Goal: Task Accomplishment & Management: Manage account settings

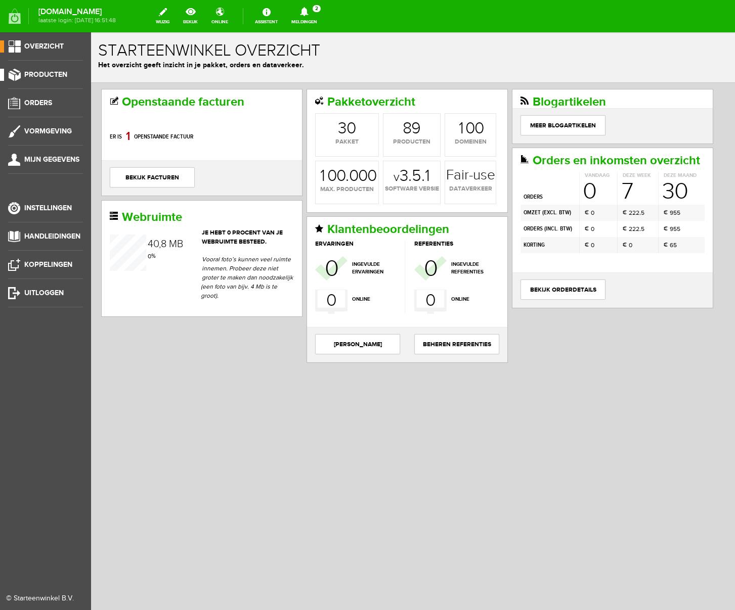
click at [45, 72] on span "Producten" at bounding box center [45, 74] width 43 height 9
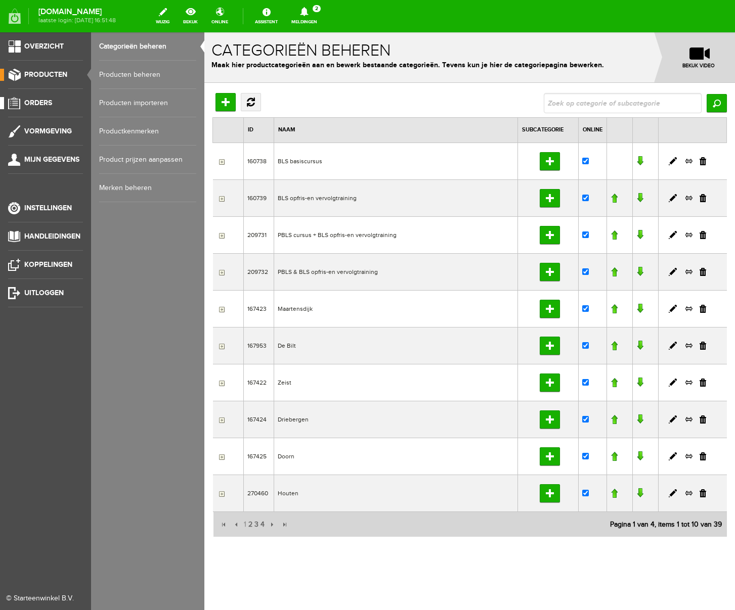
click at [51, 102] on span "Orders" at bounding box center [38, 103] width 28 height 9
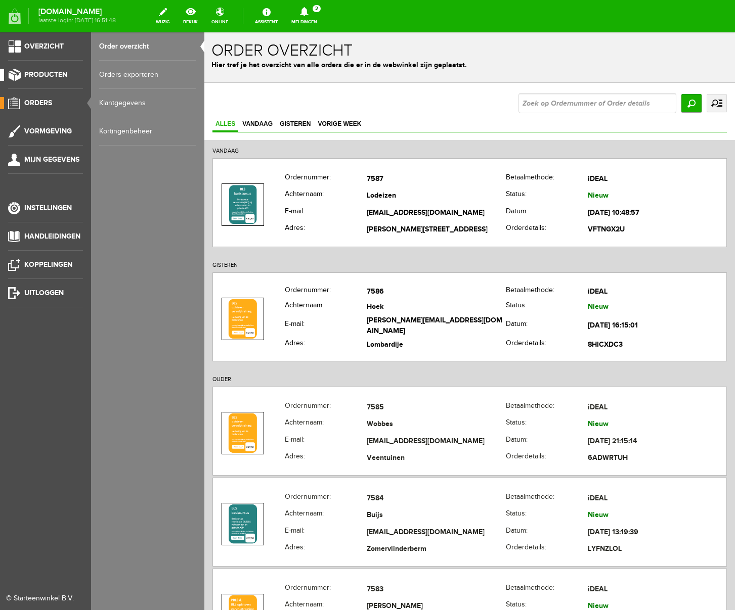
click at [41, 74] on span "Producten" at bounding box center [45, 74] width 43 height 9
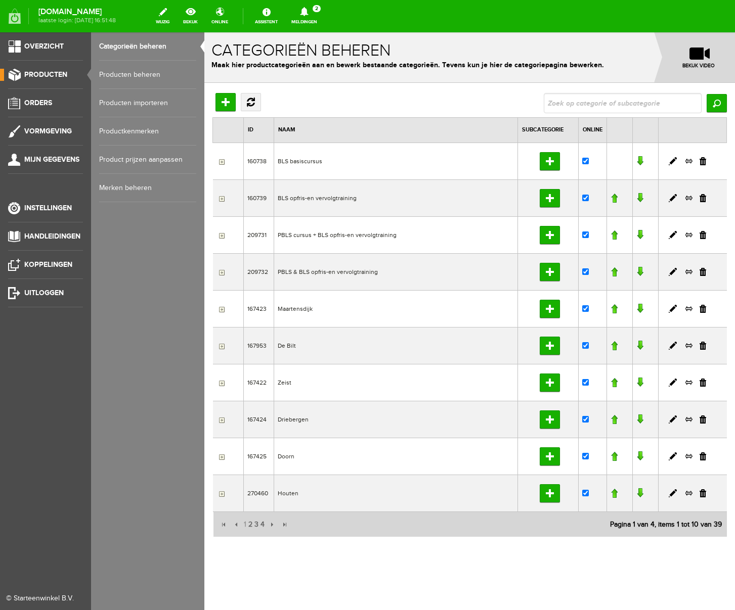
click at [115, 73] on link "Producten beheren" at bounding box center [147, 75] width 97 height 28
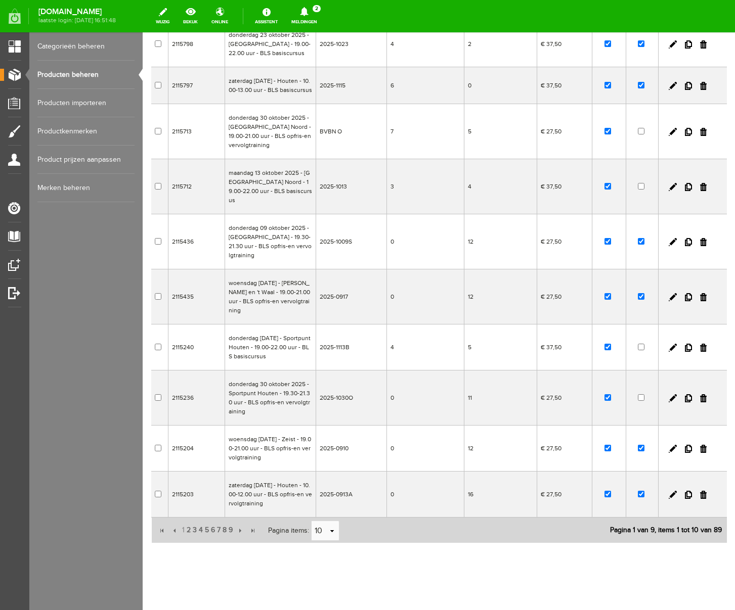
scroll to position [122, 0]
click at [703, 446] on link at bounding box center [703, 450] width 7 height 8
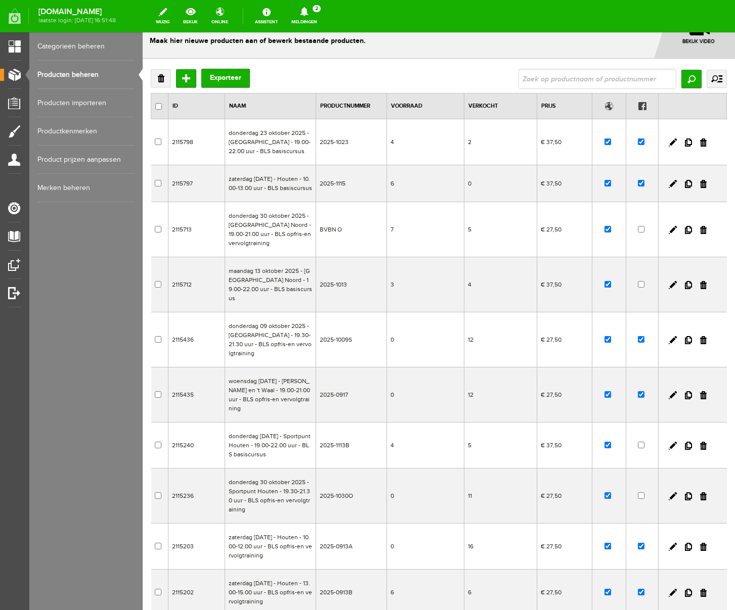
scroll to position [122, 0]
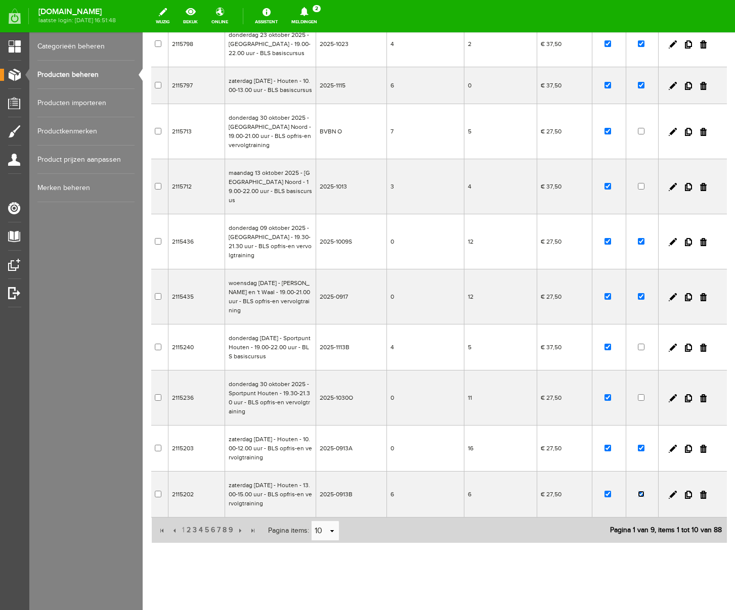
click at [640, 491] on input "checkbox" at bounding box center [641, 494] width 7 height 7
checkbox input "false"
click at [609, 491] on input "checkbox" at bounding box center [607, 494] width 7 height 7
checkbox input "false"
click at [189, 522] on span "2" at bounding box center [189, 530] width 6 height 20
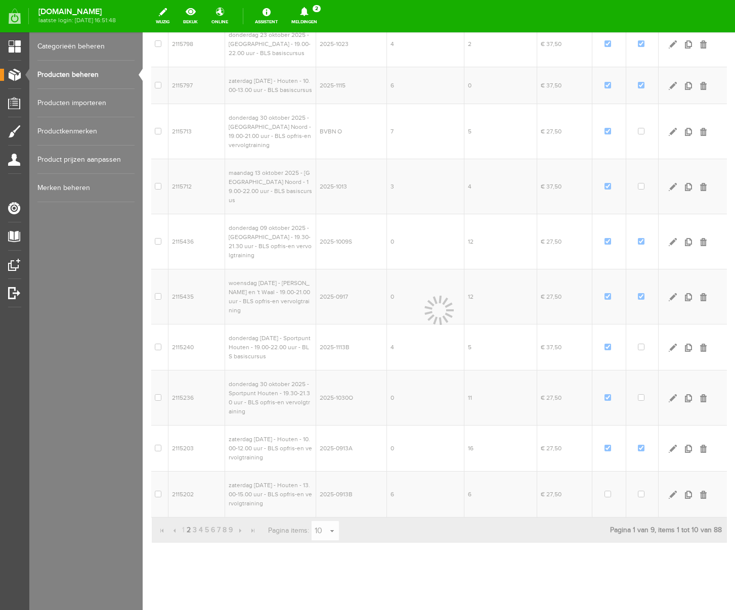
scroll to position [95, 0]
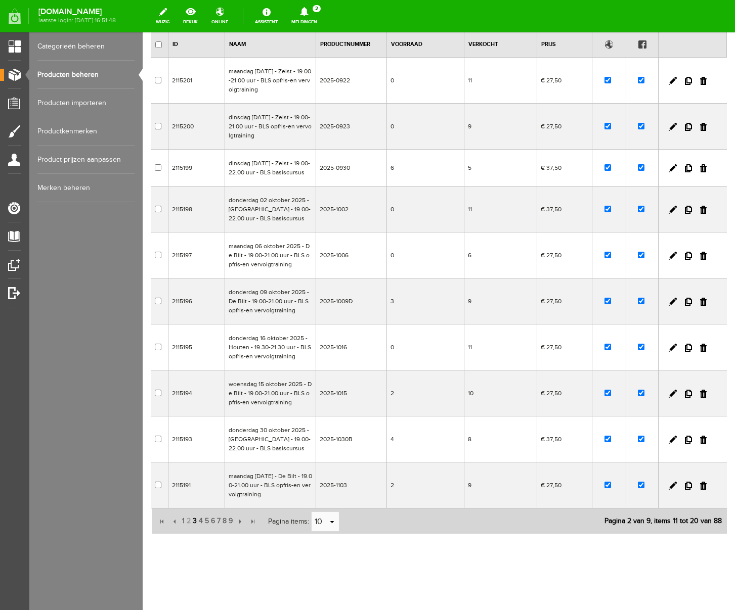
click at [195, 519] on span "3" at bounding box center [195, 521] width 6 height 20
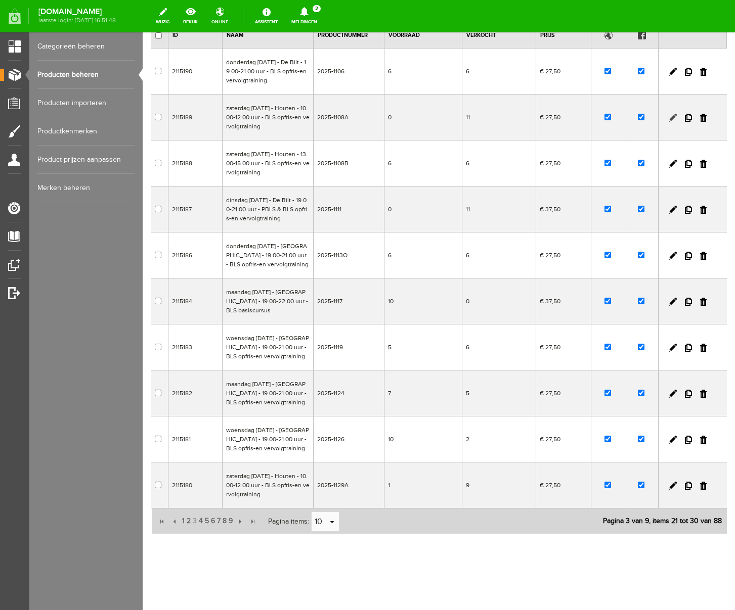
click at [672, 118] on link at bounding box center [673, 118] width 8 height 8
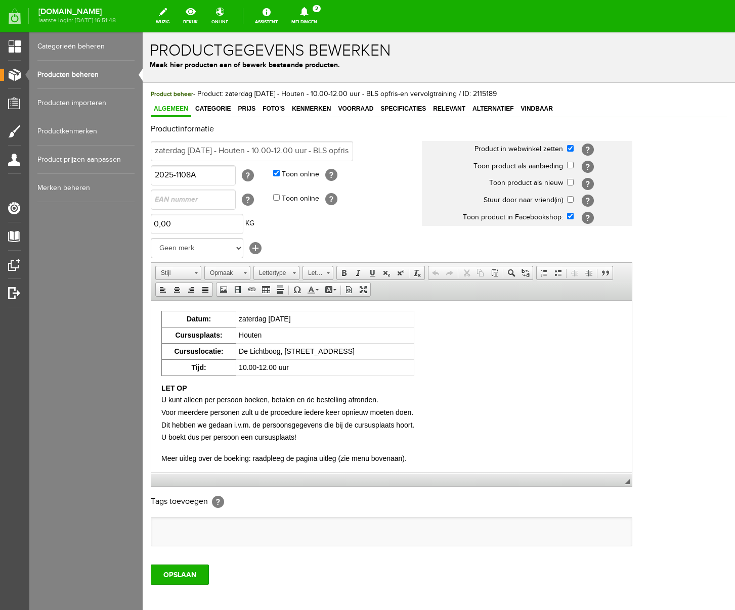
scroll to position [0, 0]
click at [569, 183] on input "checkbox" at bounding box center [570, 182] width 7 height 7
click at [187, 577] on input "OPSLAAN" at bounding box center [180, 575] width 58 height 20
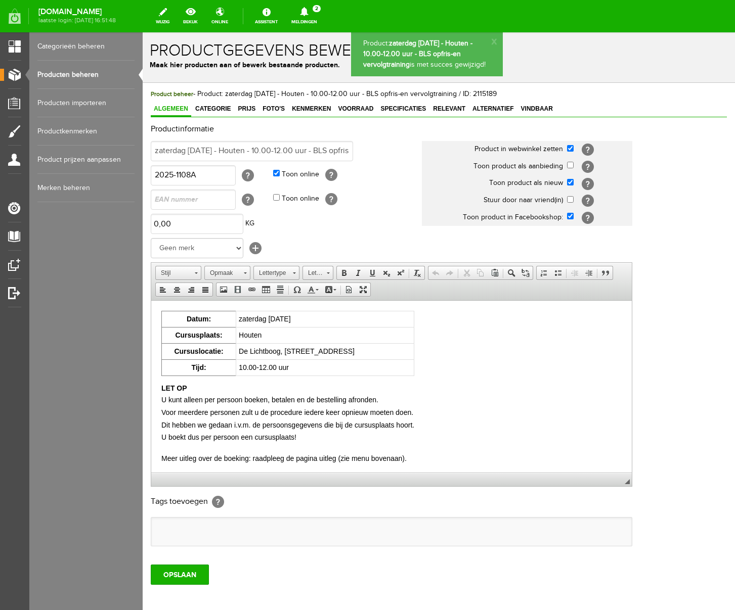
click at [86, 70] on link "Producten beheren" at bounding box center [85, 75] width 97 height 28
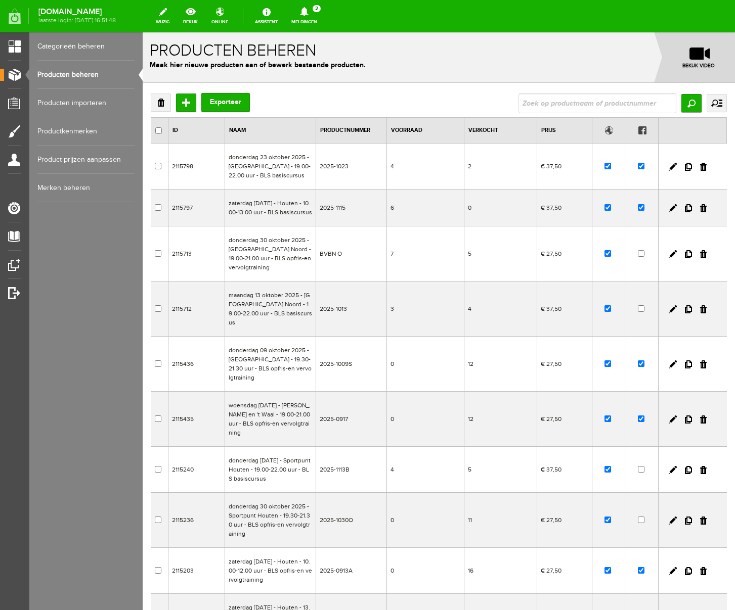
scroll to position [122, 0]
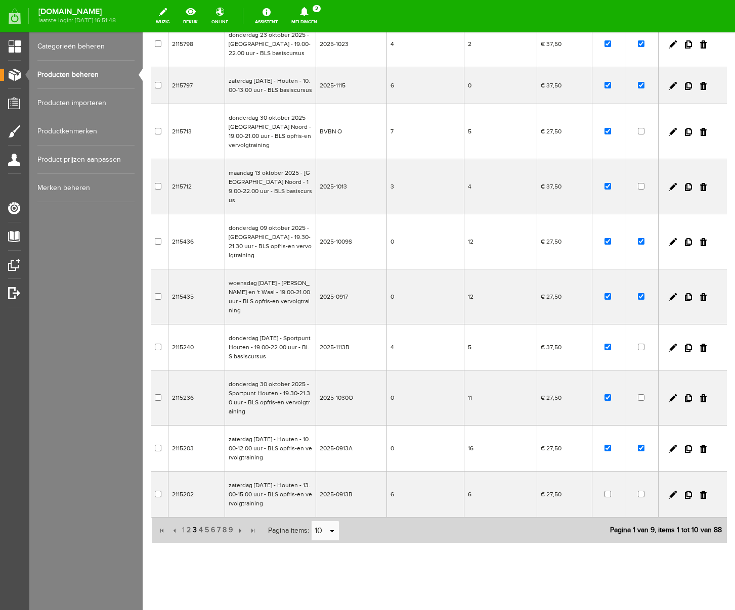
click at [194, 522] on span "3" at bounding box center [195, 530] width 6 height 20
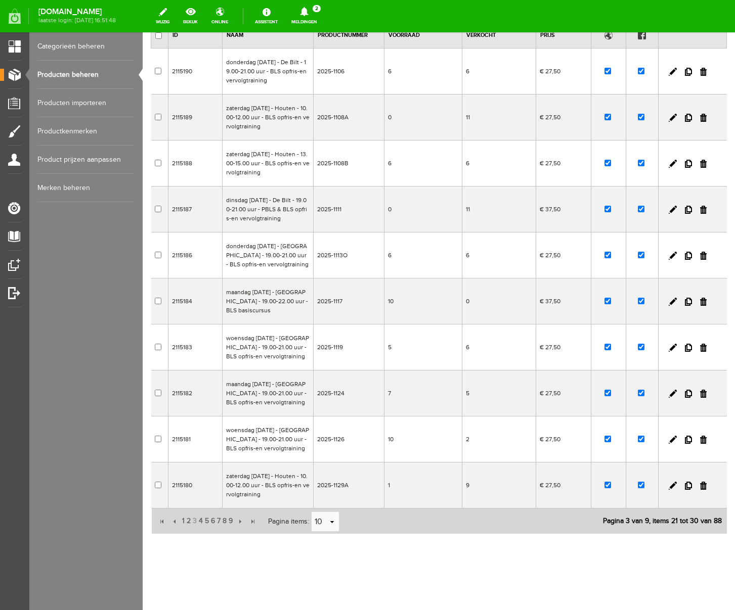
scroll to position [95, 0]
click at [671, 163] on link at bounding box center [673, 164] width 8 height 8
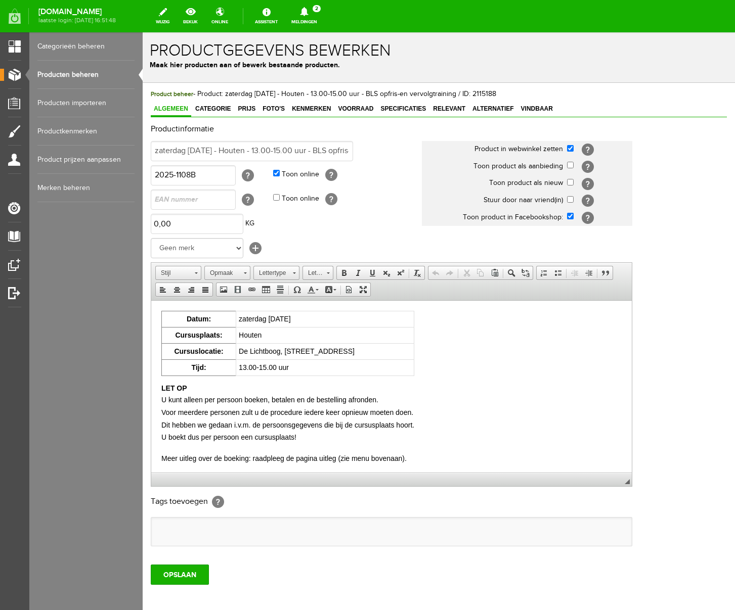
scroll to position [0, 0]
click at [571, 182] on input "checkbox" at bounding box center [570, 182] width 7 height 7
click at [195, 577] on input "OPSLAAN" at bounding box center [180, 575] width 58 height 20
click at [340, 111] on span "Voorraad" at bounding box center [355, 108] width 41 height 7
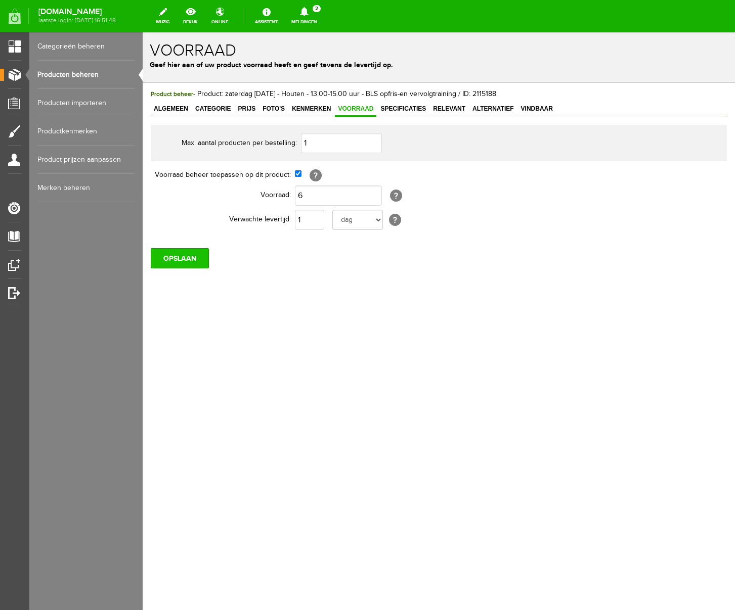
click at [181, 261] on input "OPSLAAN" at bounding box center [180, 258] width 58 height 20
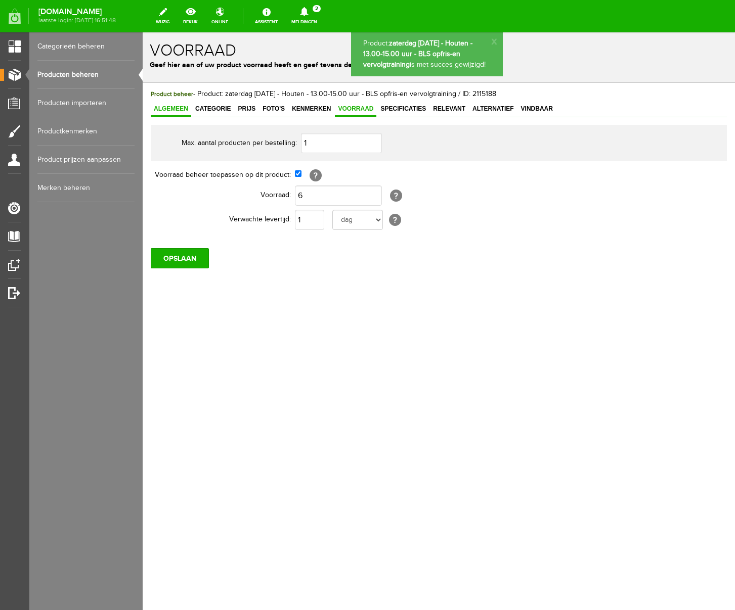
click at [156, 103] on link "Algemeen" at bounding box center [171, 109] width 40 height 15
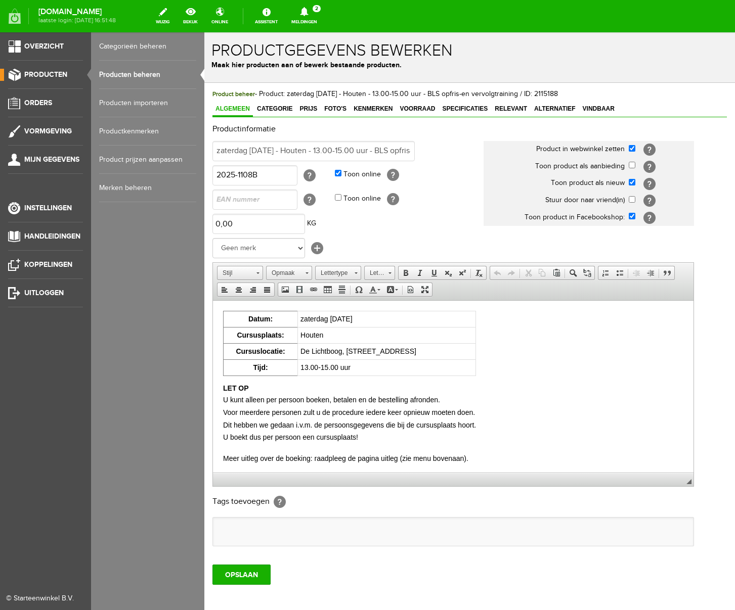
click at [116, 76] on link "Producten beheren" at bounding box center [147, 75] width 97 height 28
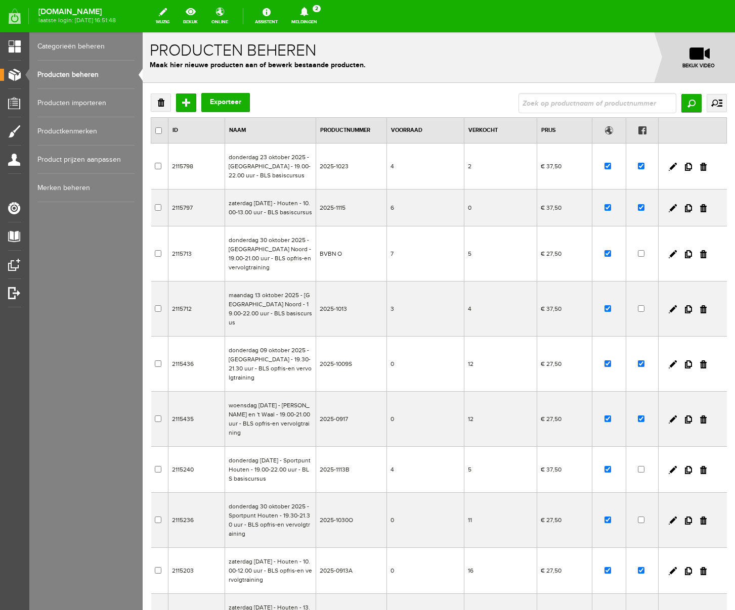
scroll to position [122, 0]
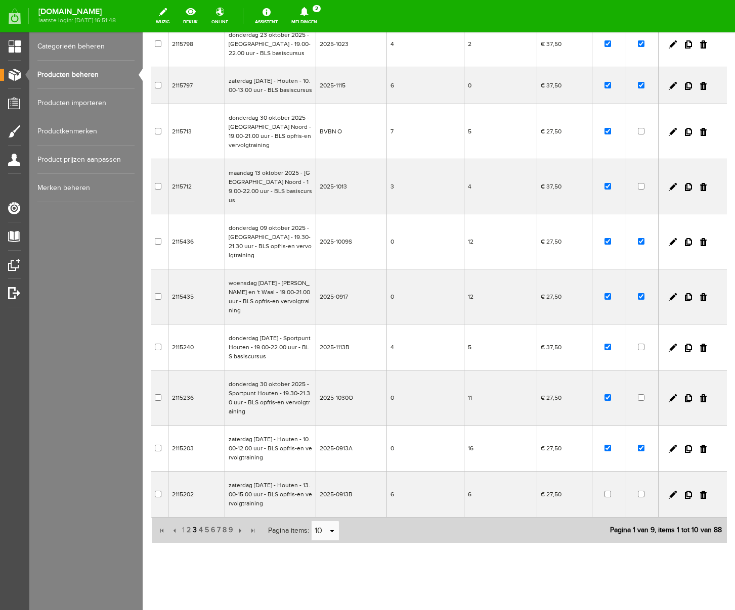
click at [194, 522] on span "3" at bounding box center [195, 530] width 6 height 20
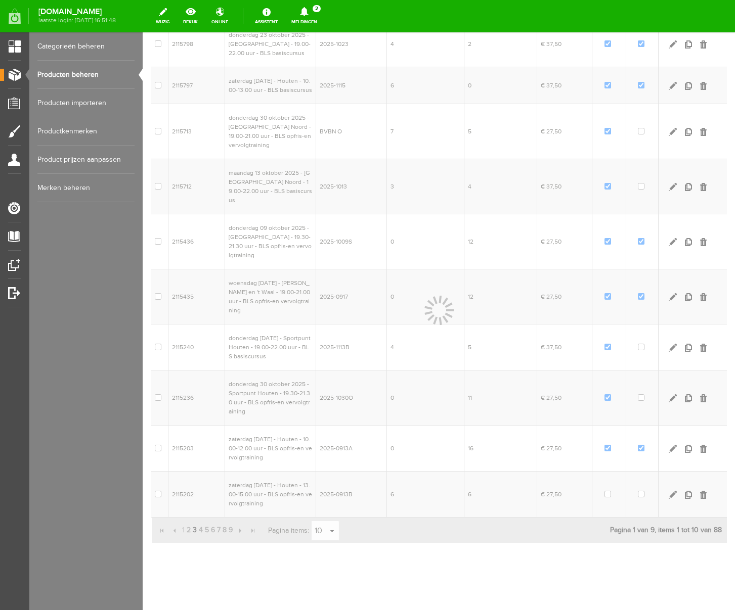
scroll to position [95, 0]
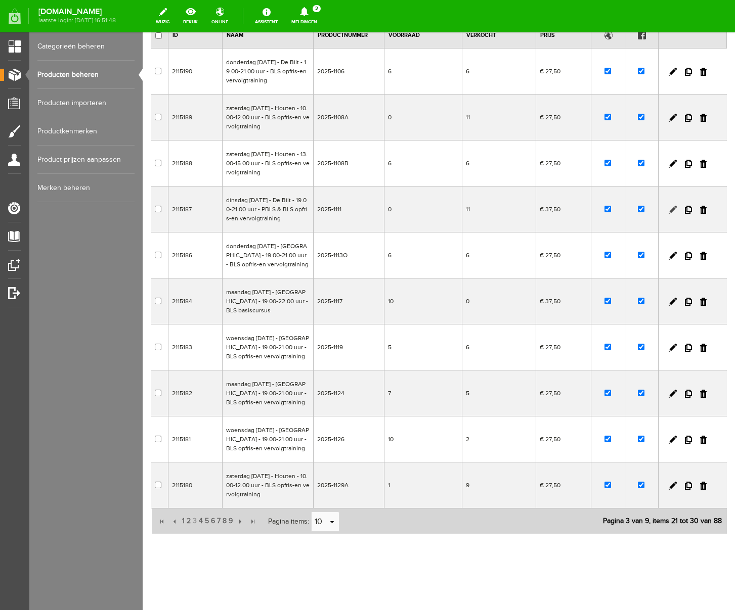
click at [672, 208] on link at bounding box center [673, 210] width 8 height 8
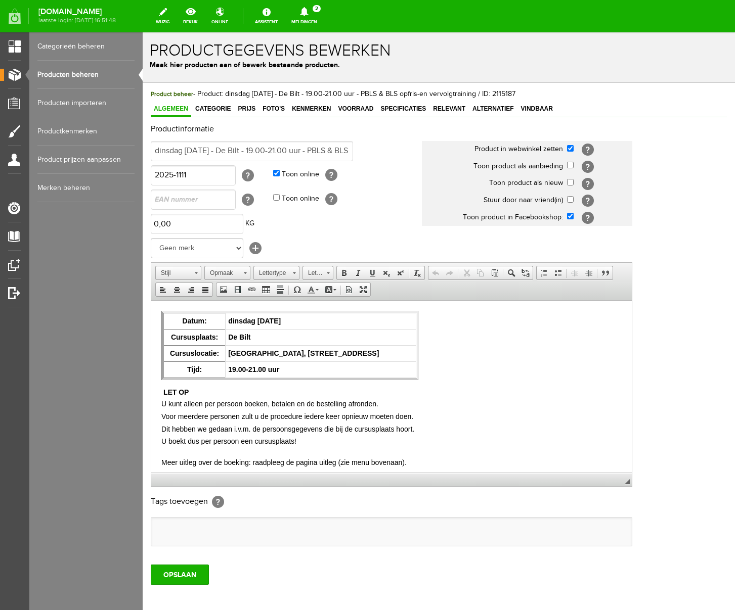
scroll to position [0, 0]
click at [568, 182] on input "checkbox" at bounding box center [570, 182] width 7 height 7
click at [176, 572] on input "OPSLAAN" at bounding box center [180, 575] width 58 height 20
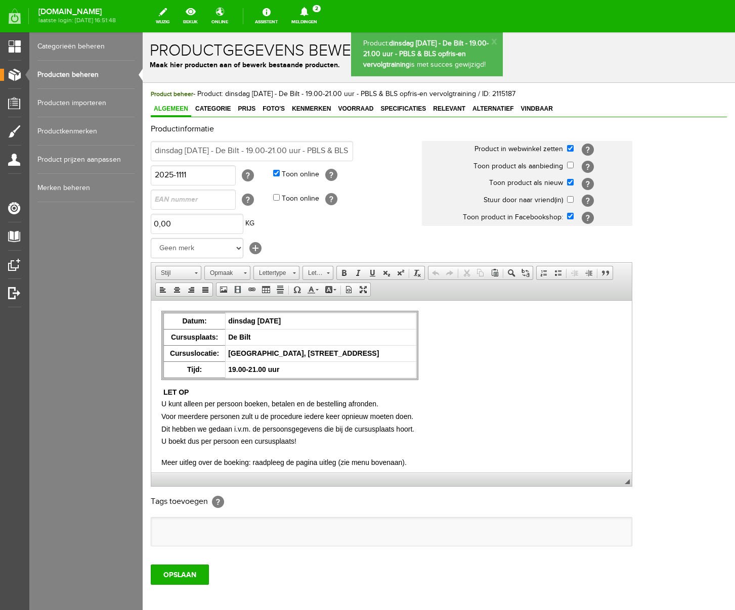
click at [66, 72] on link "Producten beheren" at bounding box center [85, 75] width 97 height 28
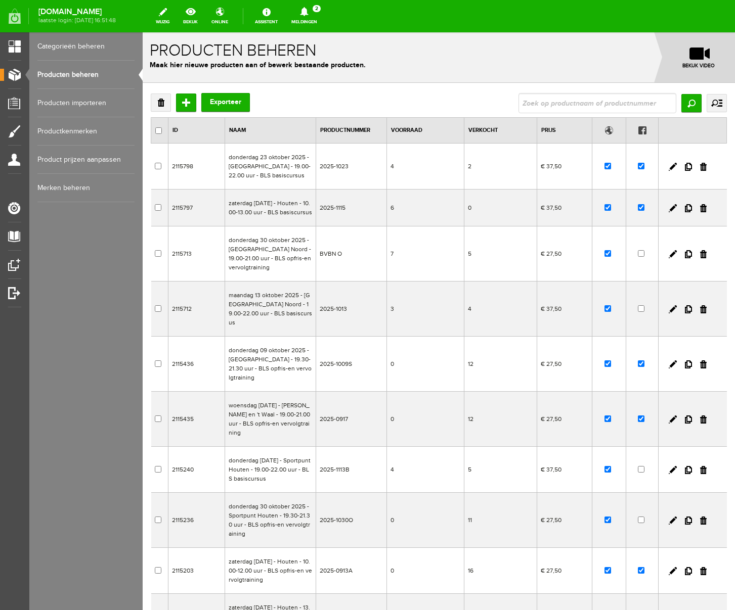
scroll to position [122, 0]
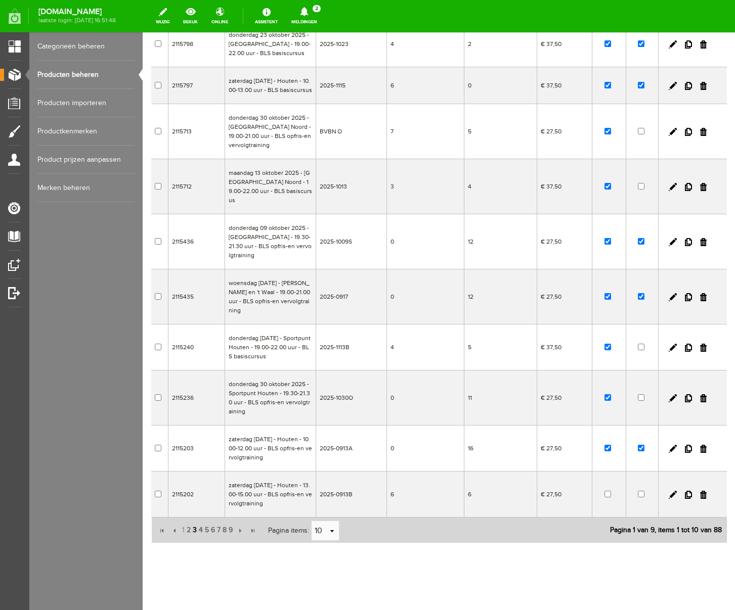
click at [195, 524] on span "3" at bounding box center [195, 530] width 6 height 20
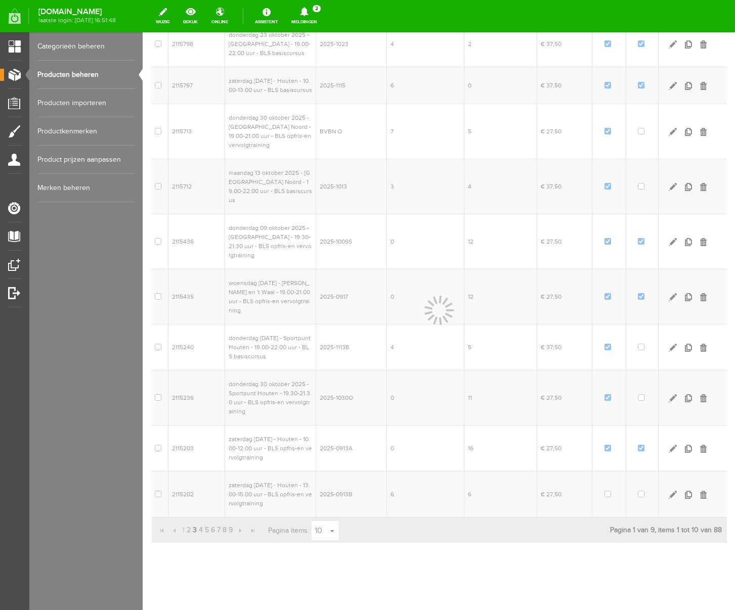
scroll to position [95, 0]
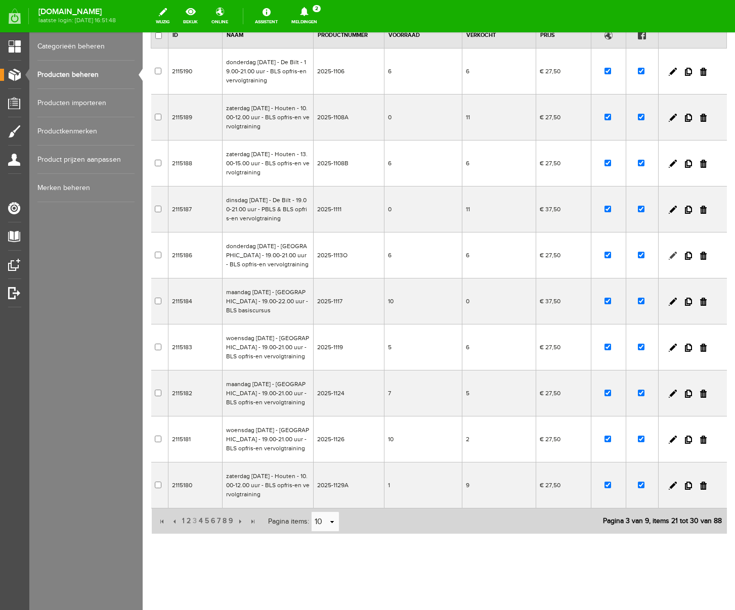
click at [672, 255] on link at bounding box center [673, 256] width 8 height 8
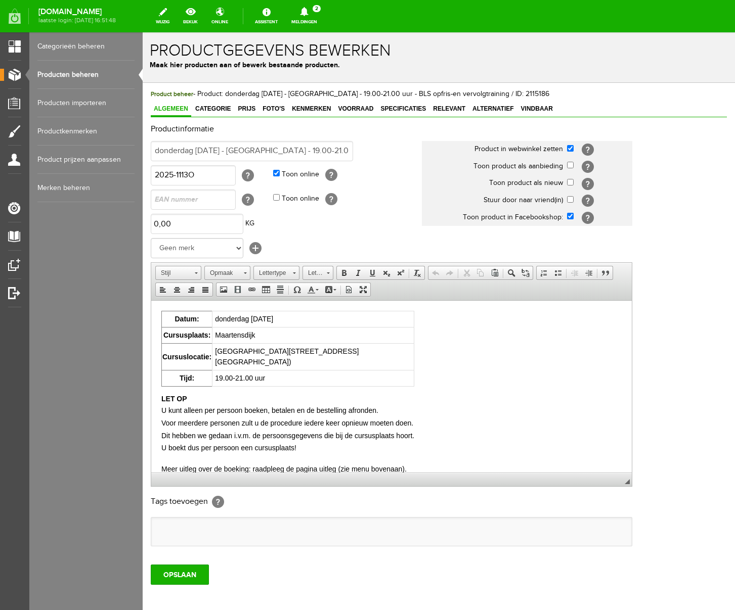
scroll to position [0, 0]
click at [571, 183] on input "checkbox" at bounding box center [570, 182] width 7 height 7
click at [178, 582] on input "OPSLAAN" at bounding box center [180, 575] width 58 height 20
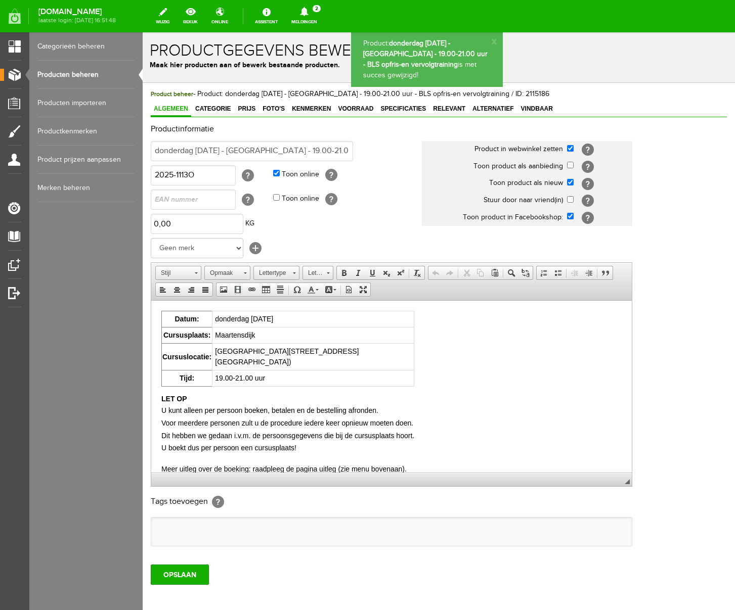
click at [75, 76] on link "Producten beheren" at bounding box center [85, 75] width 97 height 28
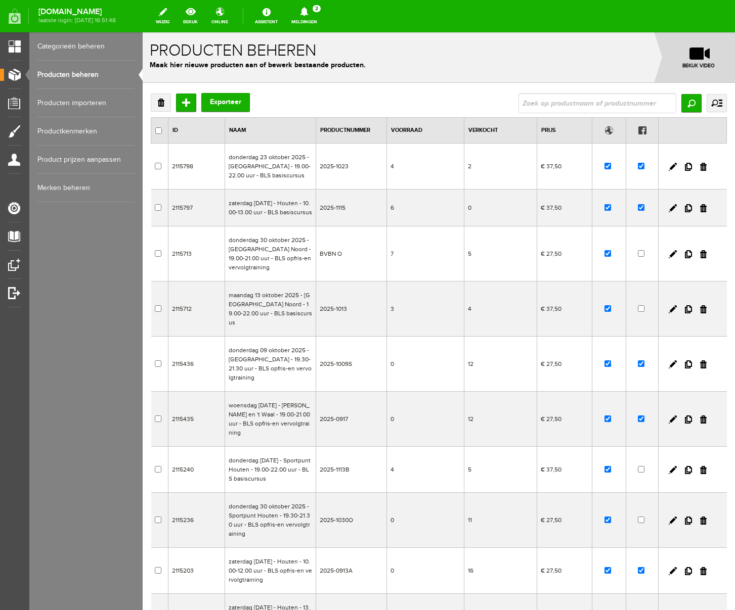
scroll to position [122, 0]
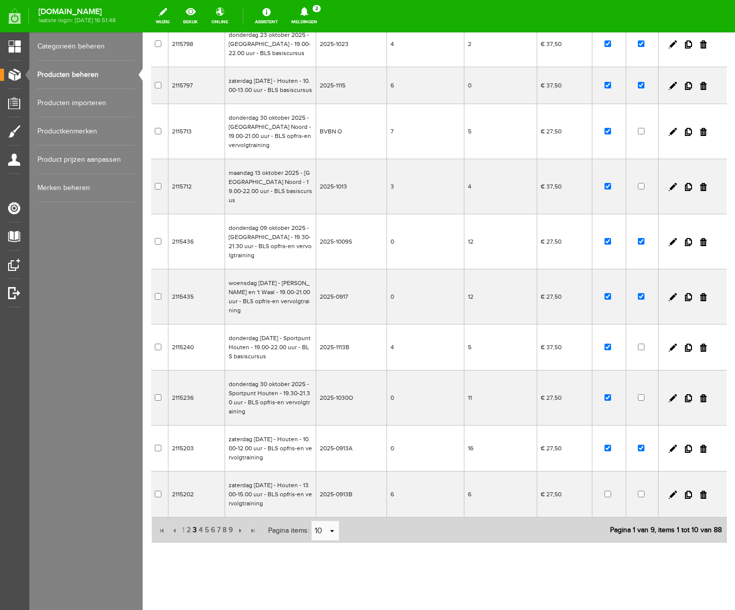
click at [194, 520] on span "3" at bounding box center [195, 530] width 6 height 20
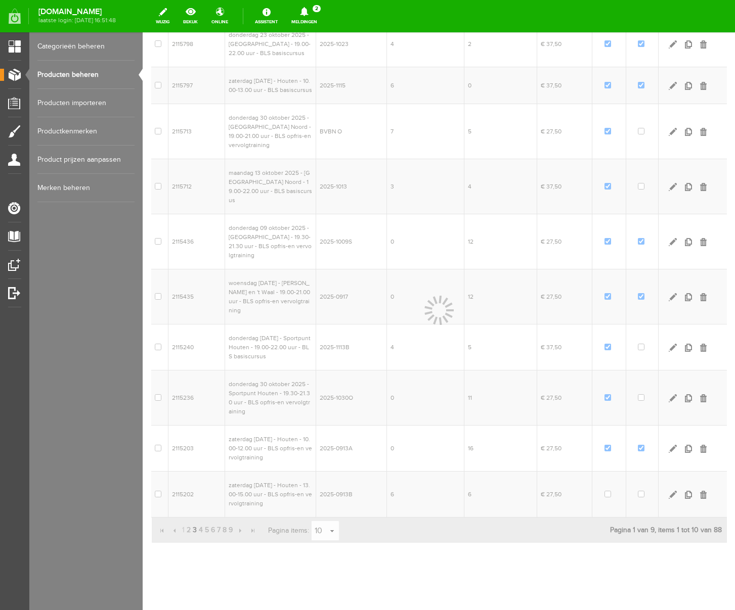
scroll to position [95, 0]
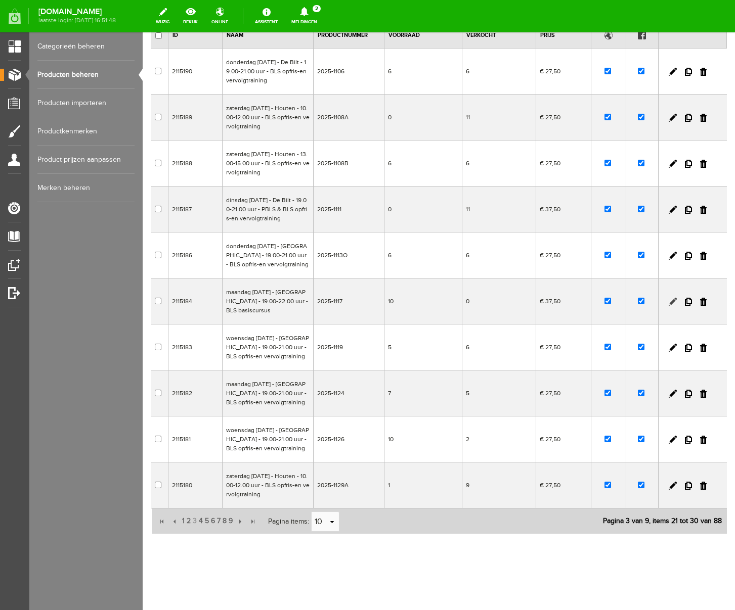
click at [672, 302] on link at bounding box center [673, 302] width 8 height 8
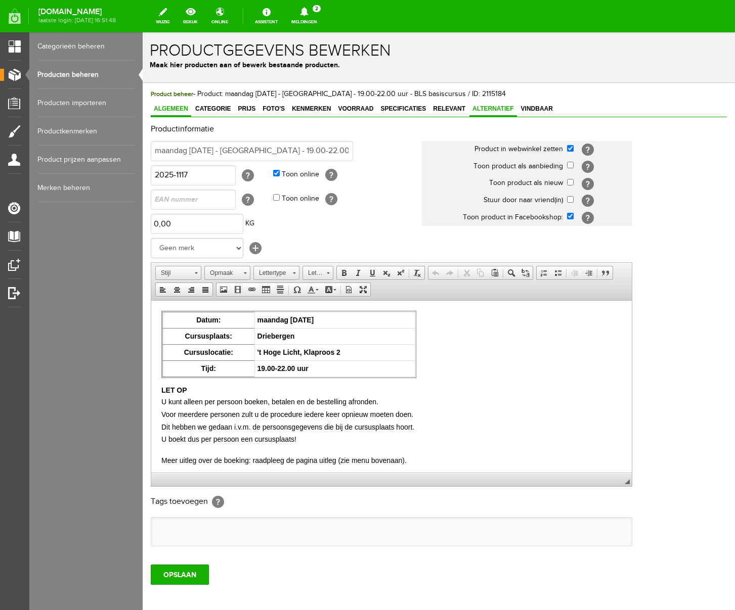
scroll to position [0, 0]
click at [570, 180] on input "checkbox" at bounding box center [570, 182] width 7 height 7
checkbox input "true"
click at [184, 571] on input "OPSLAAN" at bounding box center [180, 575] width 58 height 20
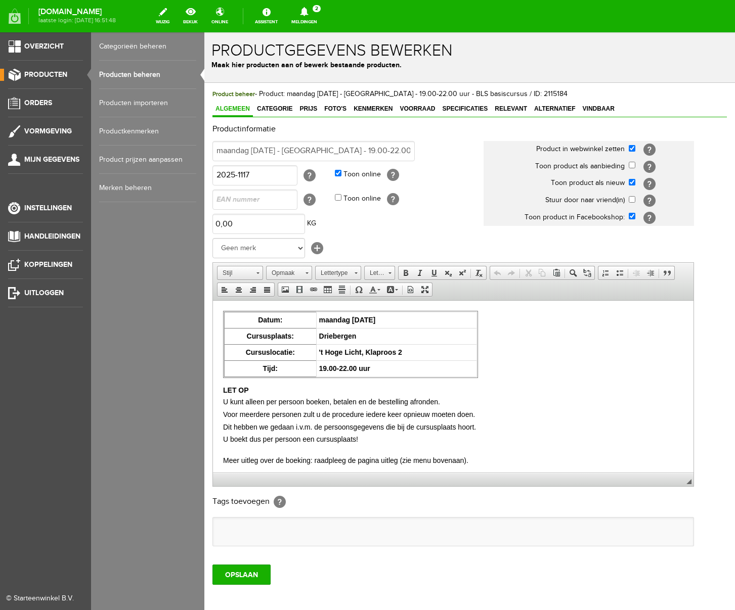
click at [42, 72] on span "Producten" at bounding box center [45, 74] width 43 height 9
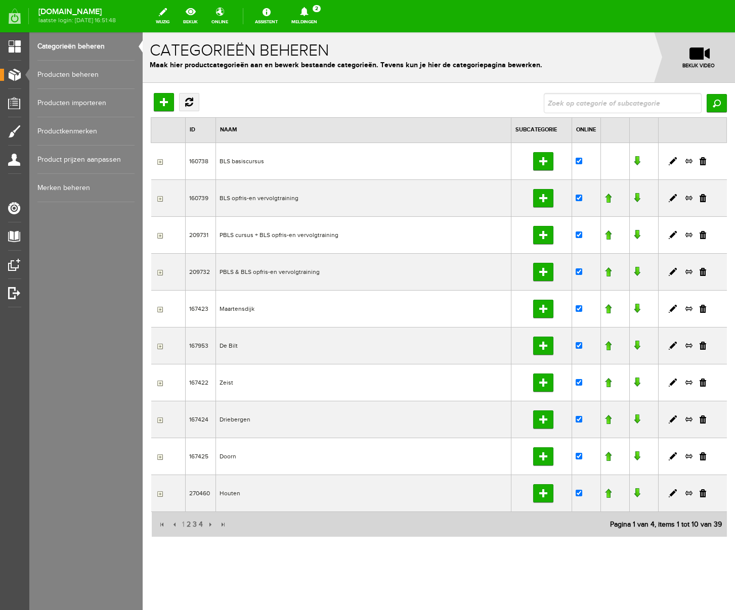
click at [308, 13] on icon at bounding box center [304, 11] width 8 height 9
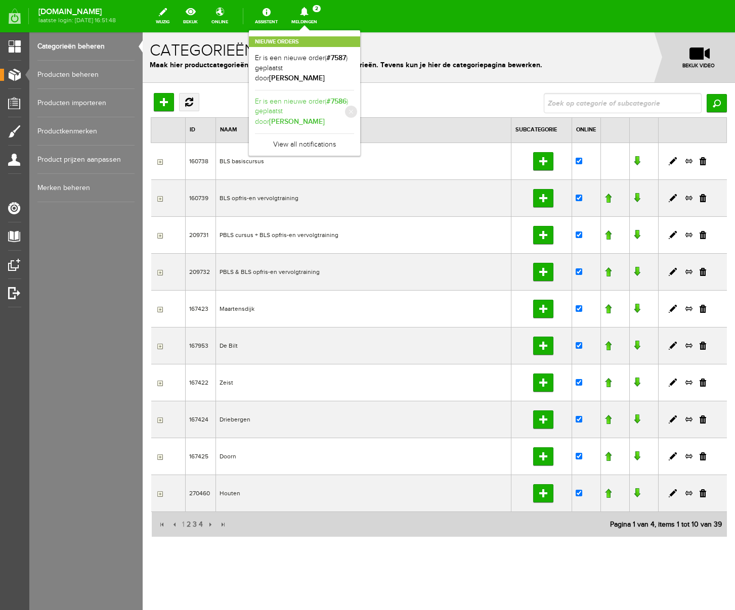
click at [354, 97] on link "Er is een nieuwe order( #7586 ) geplaatst door [PERSON_NAME]" at bounding box center [304, 112] width 99 height 31
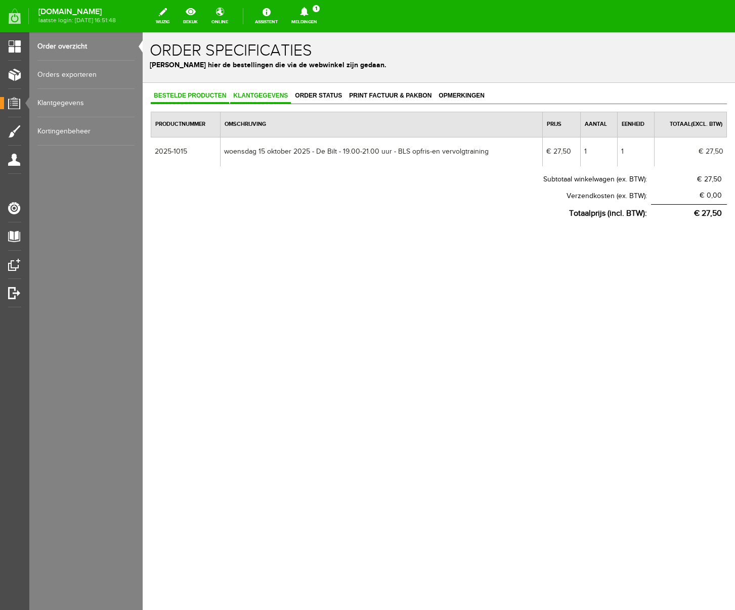
click at [260, 94] on span "Klantgegevens" at bounding box center [260, 95] width 61 height 7
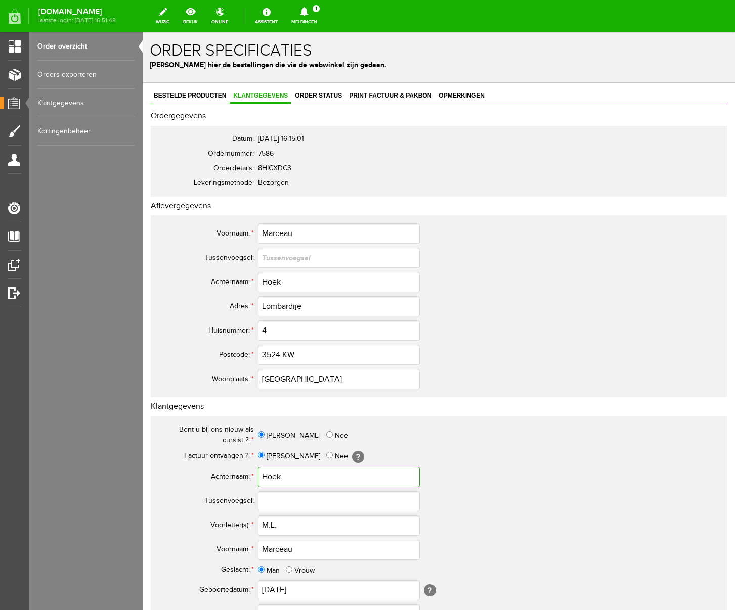
drag, startPoint x: 291, startPoint y: 479, endPoint x: 242, endPoint y: 477, distance: 49.1
click at [242, 477] on tr "Achternaam: * Hoek" at bounding box center [400, 477] width 486 height 24
drag, startPoint x: 313, startPoint y: 306, endPoint x: 202, endPoint y: 297, distance: 110.6
click at [202, 297] on tr "Adres: * Lombardije" at bounding box center [400, 306] width 486 height 24
drag, startPoint x: 307, startPoint y: 548, endPoint x: 230, endPoint y: 536, distance: 77.8
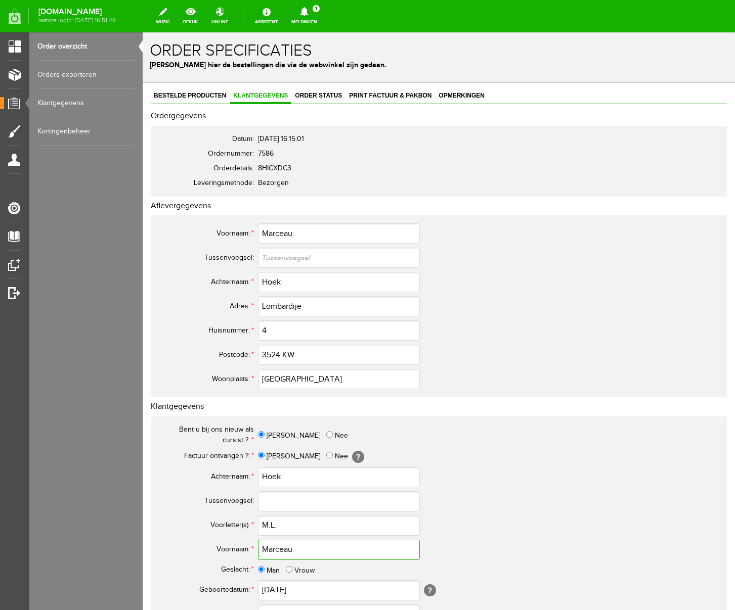
click at [230, 536] on tbody "Bent u bij ons nieuw als cursist ?: * [PERSON_NAME] Factuur ontvangen ?: * [PER…" at bounding box center [400, 610] width 486 height 374
drag, startPoint x: 291, startPoint y: 528, endPoint x: 237, endPoint y: 519, distance: 54.7
click at [237, 519] on tr "Voorletter(s): * M.L." at bounding box center [400, 526] width 486 height 24
drag, startPoint x: 301, startPoint y: 550, endPoint x: 226, endPoint y: 546, distance: 76.0
click at [226, 546] on tr "Voornaam: * [PERSON_NAME]" at bounding box center [400, 550] width 486 height 24
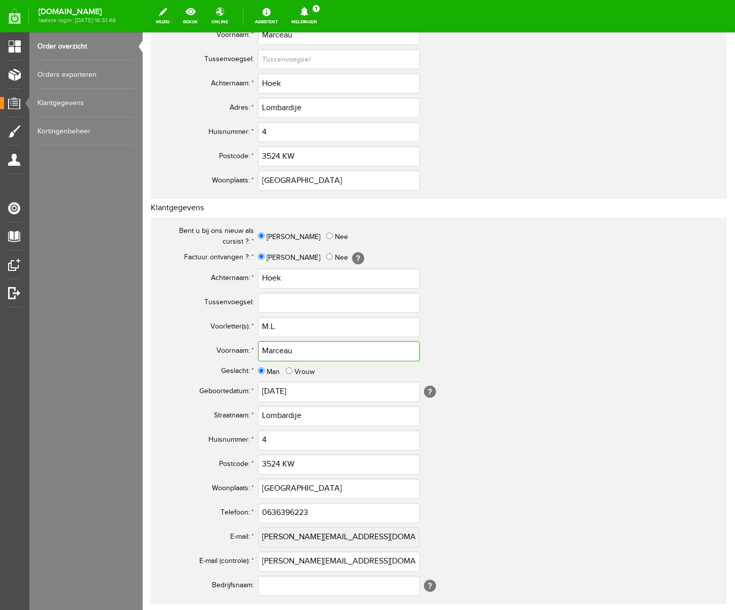
scroll to position [296, 0]
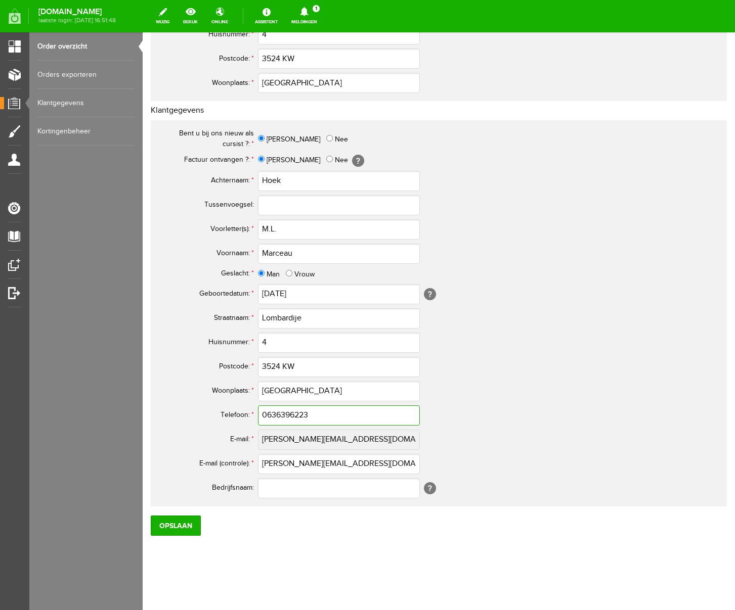
click at [273, 417] on input "0636396223" at bounding box center [339, 416] width 162 height 20
drag, startPoint x: 323, startPoint y: 417, endPoint x: 192, endPoint y: 411, distance: 130.6
click at [195, 411] on tr "Telefoon: * 06-36396223" at bounding box center [400, 416] width 486 height 24
type input "06-36396223"
drag, startPoint x: 344, startPoint y: 467, endPoint x: 164, endPoint y: 453, distance: 181.1
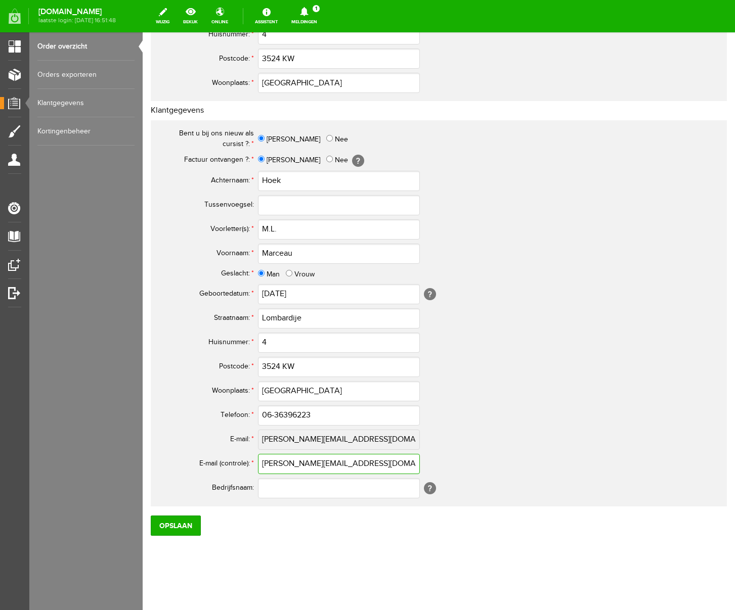
click at [164, 453] on tr "E-mail (controle): * [PERSON_NAME][EMAIL_ADDRESS][DOMAIN_NAME]" at bounding box center [400, 464] width 486 height 24
click at [192, 519] on input "Opslaan" at bounding box center [176, 526] width 50 height 20
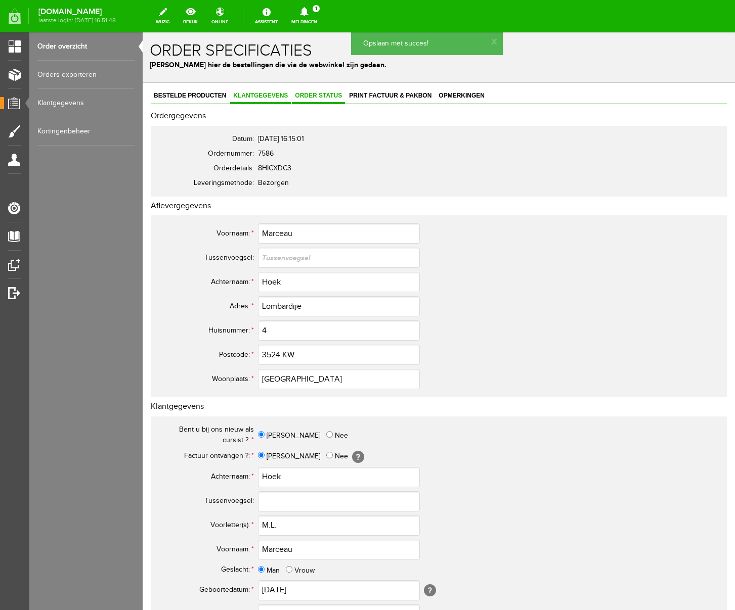
click at [318, 96] on span "Order status" at bounding box center [318, 95] width 53 height 7
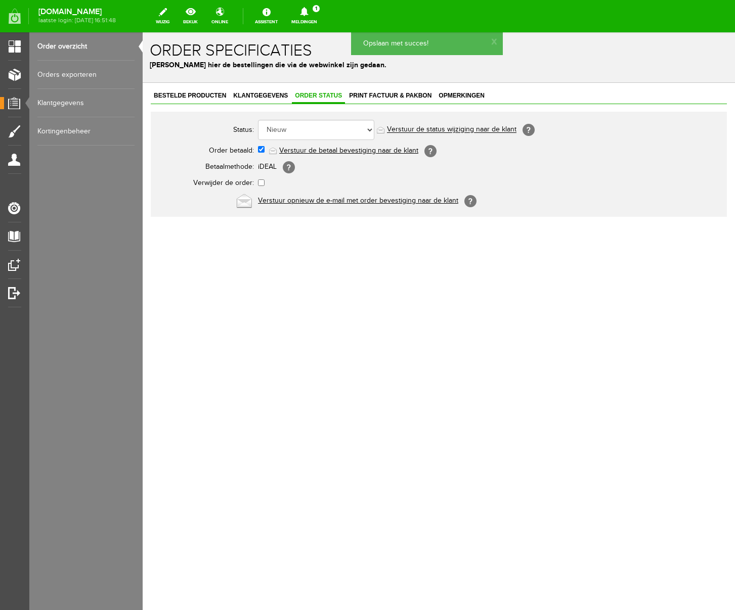
click at [306, 149] on link "Verstuur de betaal bevestiging naar de klant" at bounding box center [348, 151] width 139 height 8
click at [370, 95] on span "Print factuur & pakbon" at bounding box center [390, 95] width 89 height 7
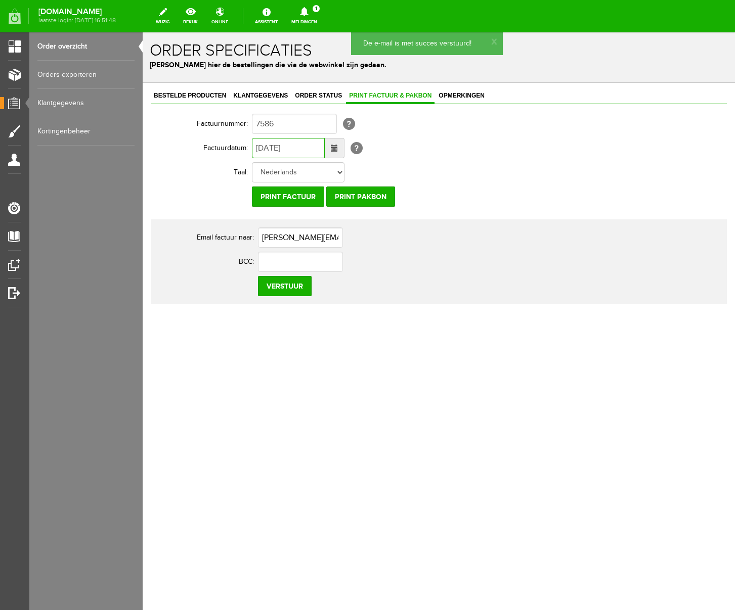
click at [261, 149] on input "[DATE]" at bounding box center [288, 148] width 73 height 20
type input "[DATE]"
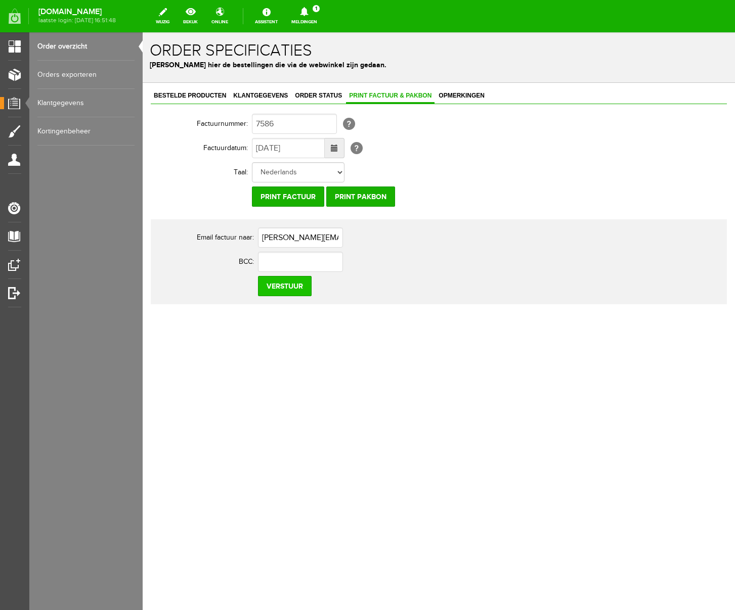
click at [291, 289] on input "Verstuur" at bounding box center [285, 286] width 54 height 20
click at [72, 46] on link "Order overzicht" at bounding box center [85, 46] width 97 height 28
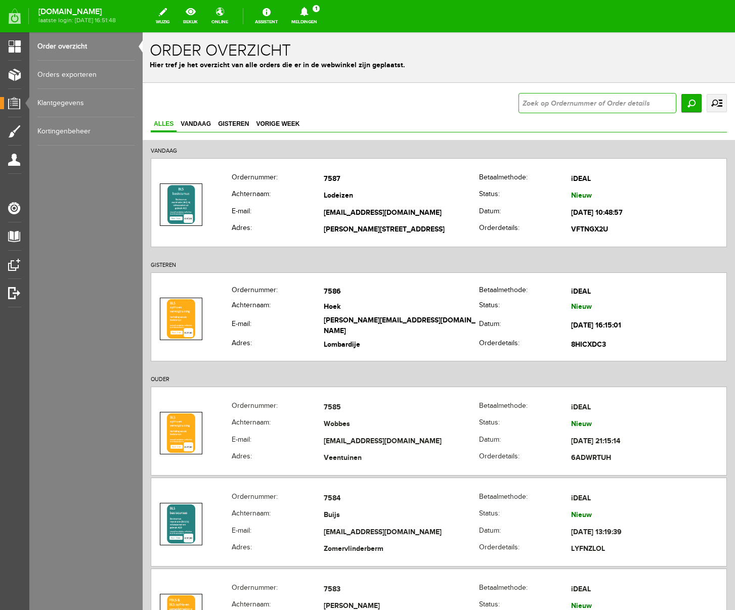
click at [568, 104] on input "text" at bounding box center [597, 103] width 158 height 20
type input "7535"
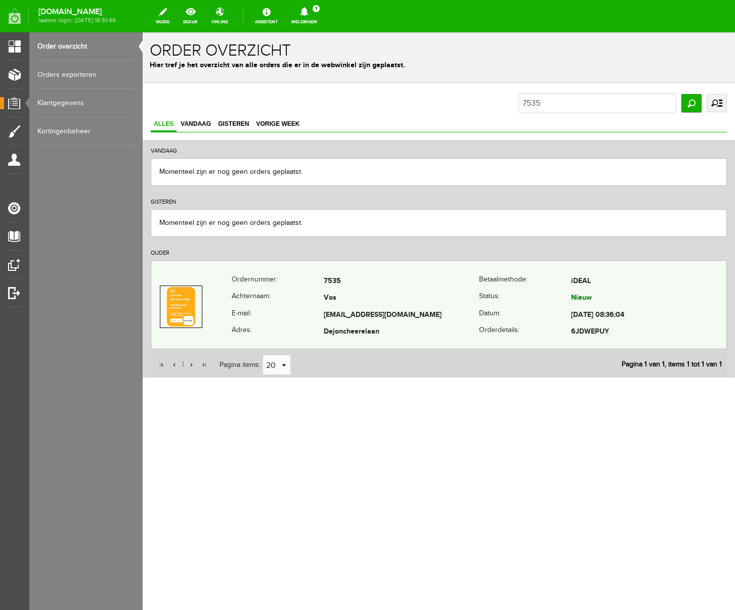
click at [362, 284] on td "7535" at bounding box center [401, 281] width 155 height 17
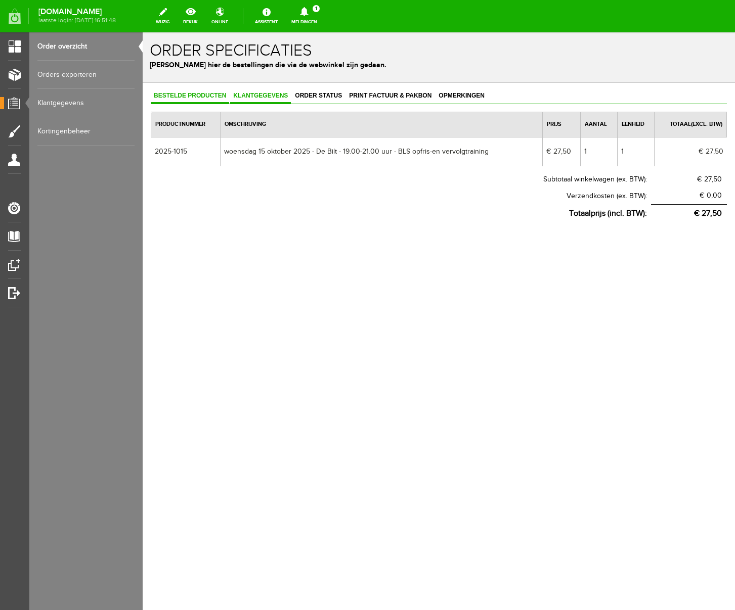
click at [267, 100] on link "Klantgegevens" at bounding box center [260, 96] width 61 height 15
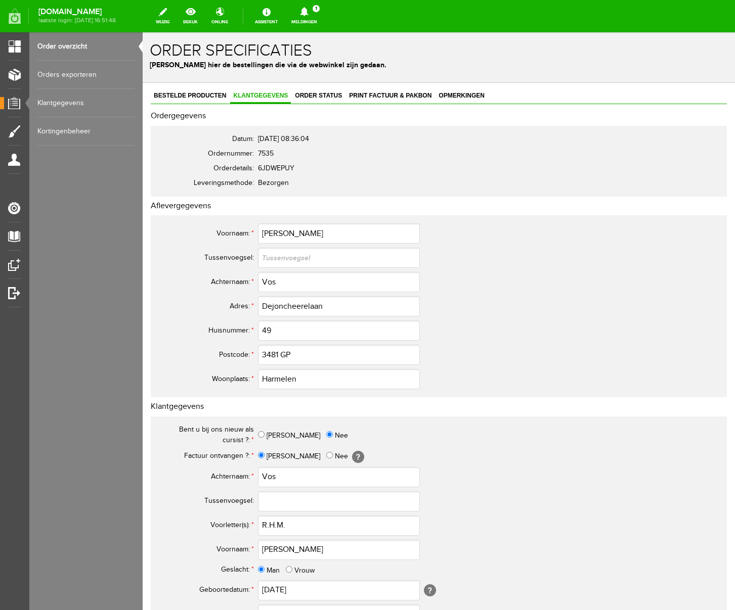
click at [317, 12] on icon at bounding box center [304, 11] width 26 height 9
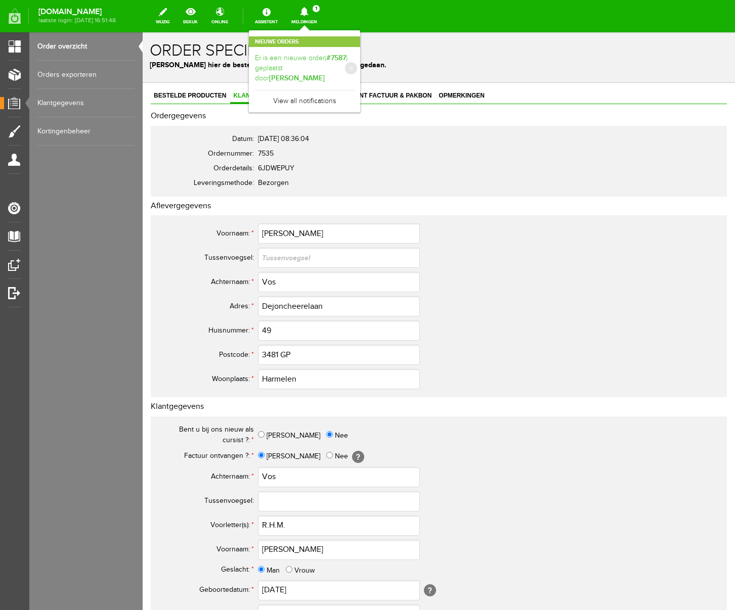
click at [354, 62] on link "Er is een nieuwe order( #7587 ) geplaatst door [PERSON_NAME]" at bounding box center [304, 68] width 99 height 31
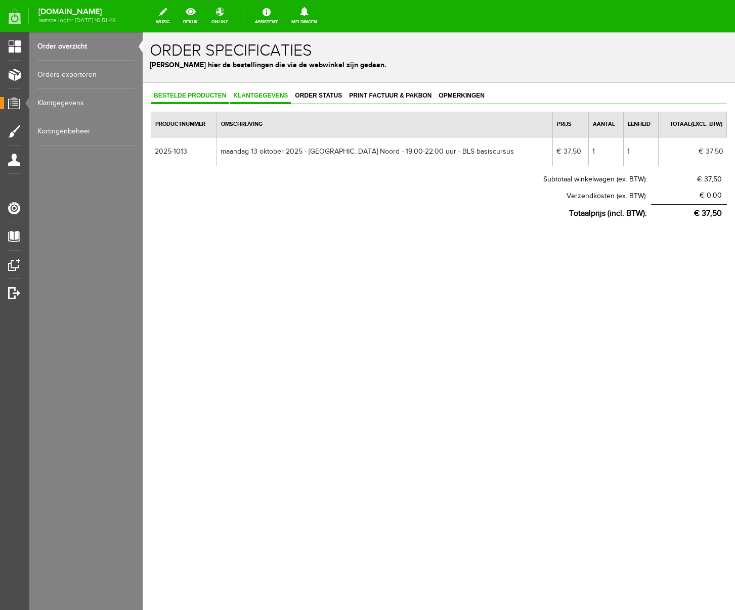
click at [256, 93] on span "Klantgegevens" at bounding box center [260, 95] width 61 height 7
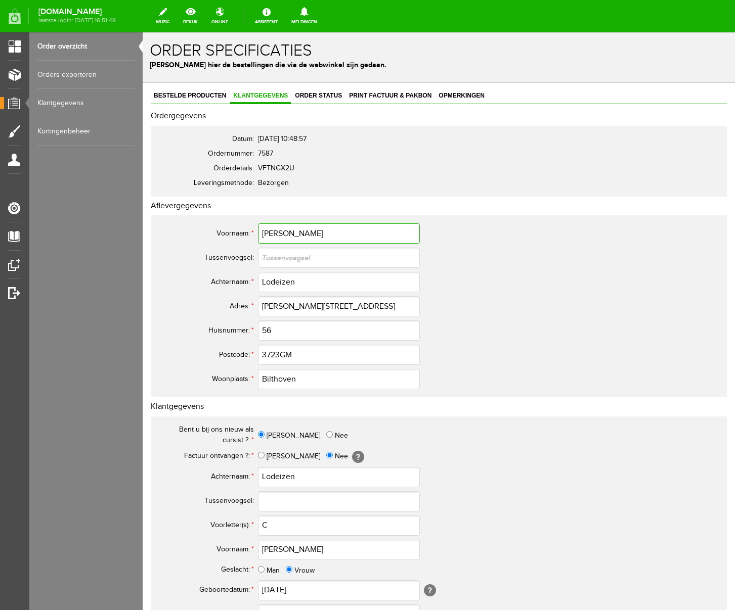
drag, startPoint x: 292, startPoint y: 231, endPoint x: 193, endPoint y: 229, distance: 99.2
click at [193, 229] on tr "Voornaam: * [PERSON_NAME]" at bounding box center [400, 234] width 486 height 24
drag, startPoint x: 300, startPoint y: 284, endPoint x: 210, endPoint y: 278, distance: 89.7
click at [210, 278] on tr "Achternaam: * Lodeizen" at bounding box center [400, 282] width 486 height 24
click at [339, 305] on input "[PERSON_NAME][STREET_ADDRESS]" at bounding box center [339, 306] width 162 height 20
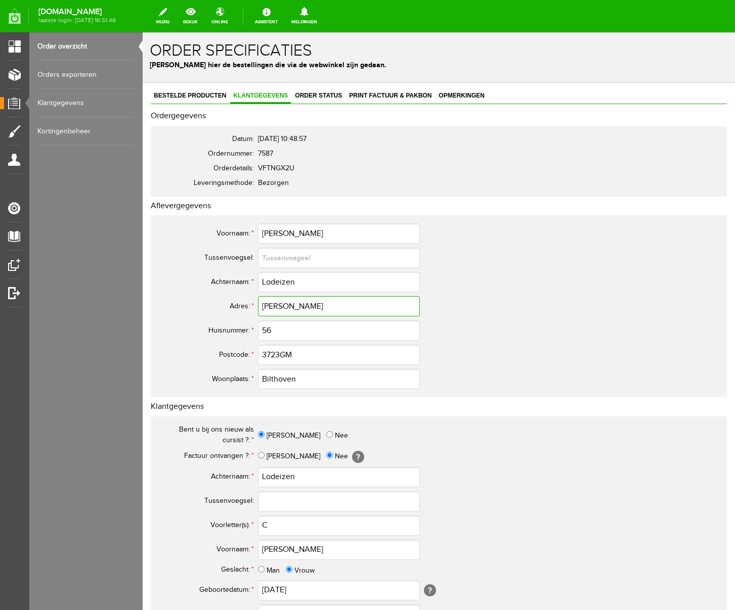
drag, startPoint x: 339, startPoint y: 306, endPoint x: 198, endPoint y: 301, distance: 141.2
click at [198, 301] on tr "Adres: * [PERSON_NAME]" at bounding box center [400, 306] width 486 height 24
type input "[PERSON_NAME]"
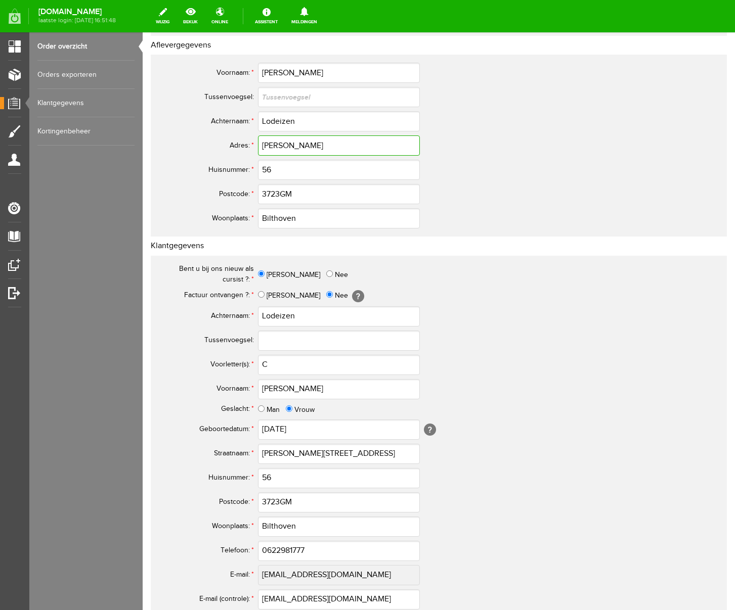
scroll to position [296, 0]
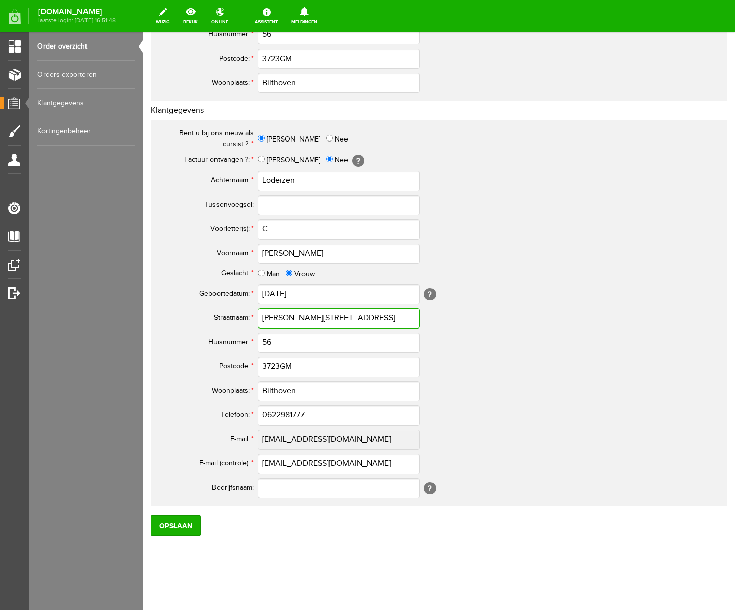
click at [335, 319] on input "[PERSON_NAME][STREET_ADDRESS]" at bounding box center [339, 319] width 162 height 20
type input "[PERSON_NAME]"
click at [281, 367] on input "3723GM" at bounding box center [339, 367] width 162 height 20
type input "3723 GM"
click at [280, 59] on input "3723GM" at bounding box center [339, 59] width 162 height 20
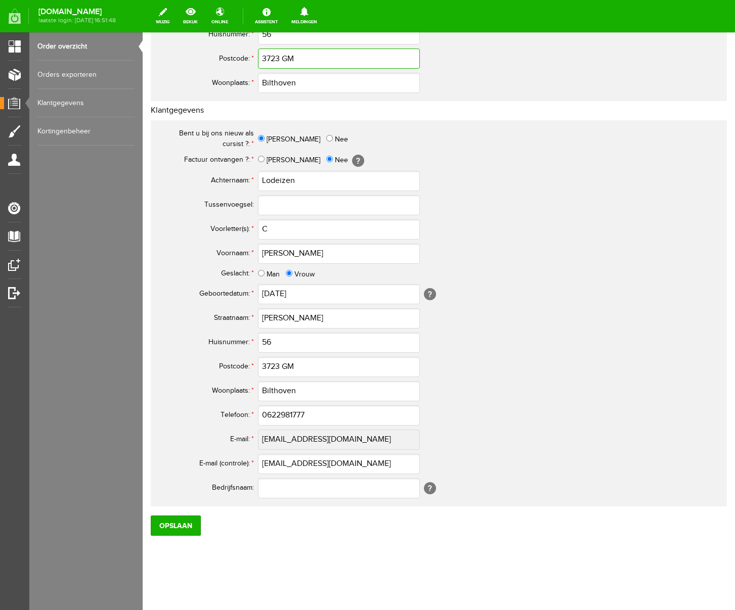
type input "3723 GM"
click at [272, 416] on input "0622981777" at bounding box center [339, 416] width 162 height 20
drag, startPoint x: 323, startPoint y: 413, endPoint x: 150, endPoint y: 415, distance: 173.0
click at [150, 415] on div "Bestelde producten Klantgegevens Order status Print factuur & pakbon Opmerkinge…" at bounding box center [439, 199] width 592 height 824
type input "06-22981777"
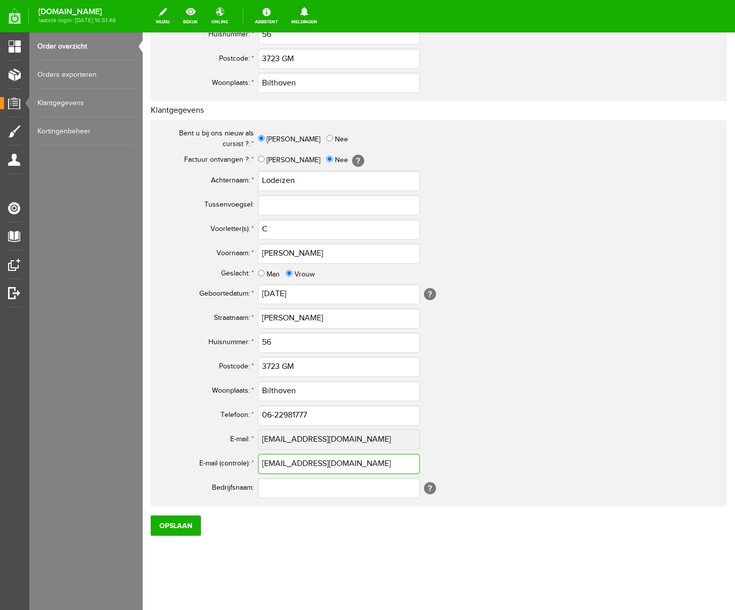
drag, startPoint x: 376, startPoint y: 468, endPoint x: 231, endPoint y: 458, distance: 145.5
click at [229, 458] on tr "E-mail (controle): * [EMAIL_ADDRESS][DOMAIN_NAME]" at bounding box center [400, 464] width 486 height 24
click at [283, 228] on input "C" at bounding box center [339, 230] width 162 height 20
type input "C."
drag, startPoint x: 305, startPoint y: 529, endPoint x: 179, endPoint y: 534, distance: 126.5
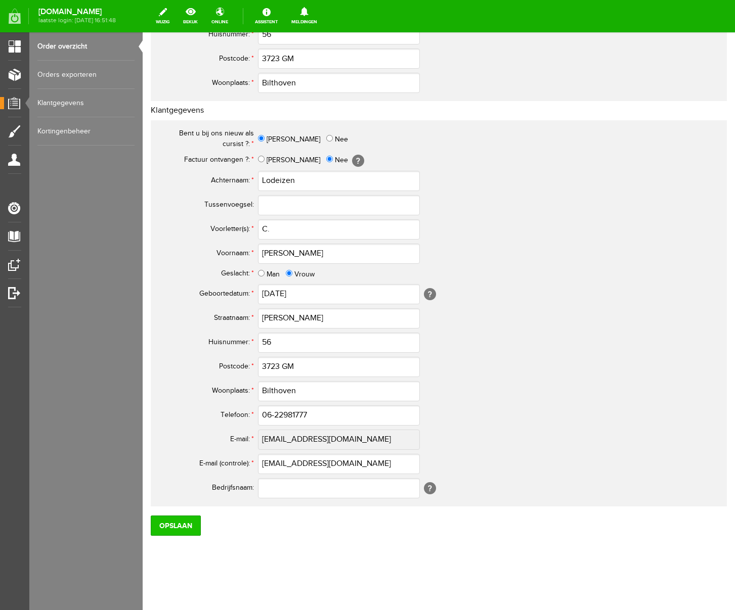
click at [301, 529] on p "Opslaan" at bounding box center [439, 524] width 576 height 24
click at [172, 529] on input "Opslaan" at bounding box center [176, 526] width 50 height 20
click at [182, 527] on input "Opslaan" at bounding box center [176, 526] width 50 height 20
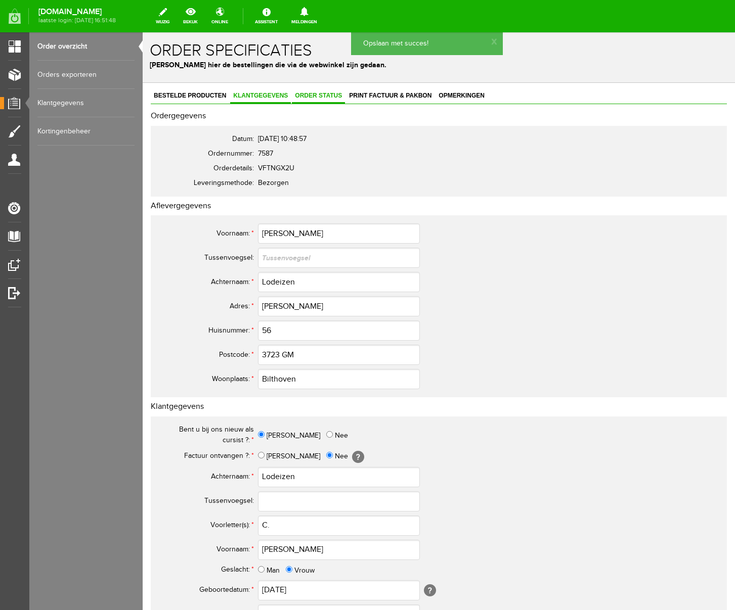
click at [321, 94] on span "Order status" at bounding box center [318, 95] width 53 height 7
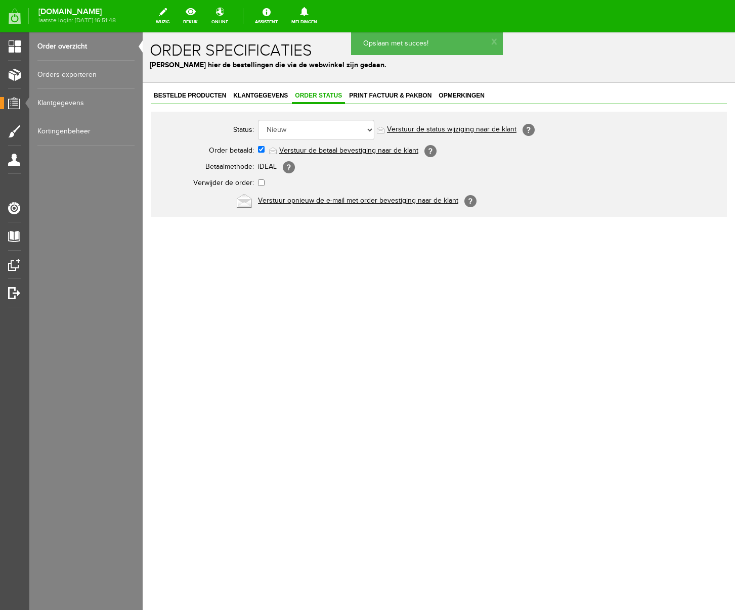
click at [332, 152] on link "Verstuur de betaal bevestiging naar de klant" at bounding box center [348, 151] width 139 height 8
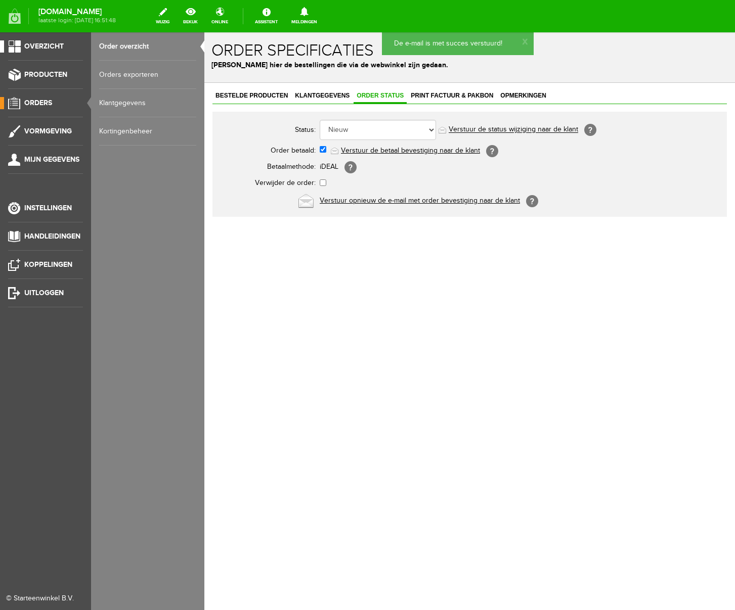
click at [44, 45] on span "Overzicht" at bounding box center [43, 46] width 39 height 9
